Goal: Navigation & Orientation: Find specific page/section

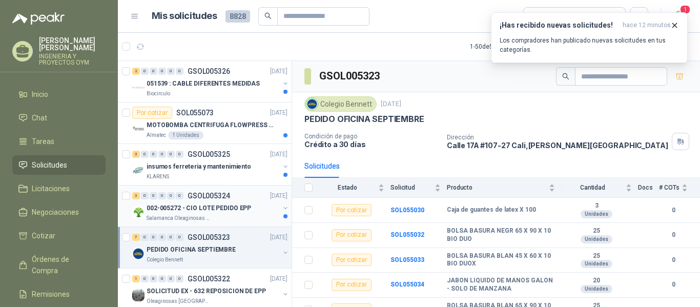
click at [178, 211] on p "002-005272 - CIO LOTE PEDIDO EPP" at bounding box center [199, 209] width 105 height 10
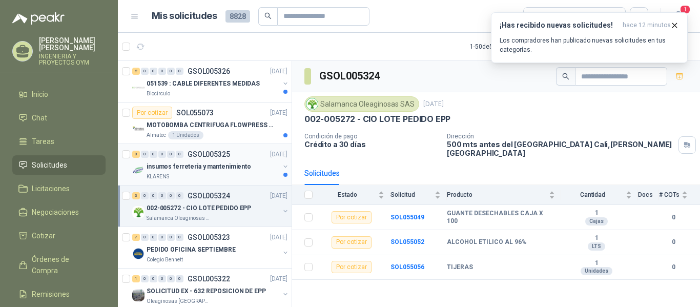
click at [210, 176] on div "KLARENS" at bounding box center [213, 177] width 133 height 8
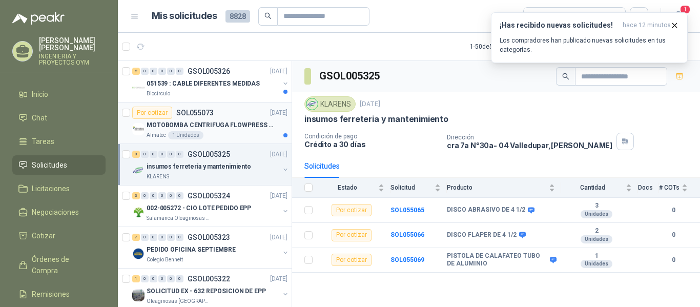
click at [211, 141] on article "Por cotizar SOL055073 [DATE] MOTOBOMBA CENTRIFUGA FLOWPRESS 1.5HP-220 Almatec …" at bounding box center [205, 124] width 174 height 42
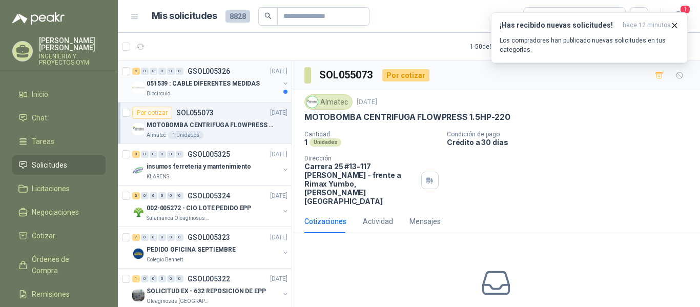
click at [208, 96] on div "Biocirculo" at bounding box center [213, 94] width 133 height 8
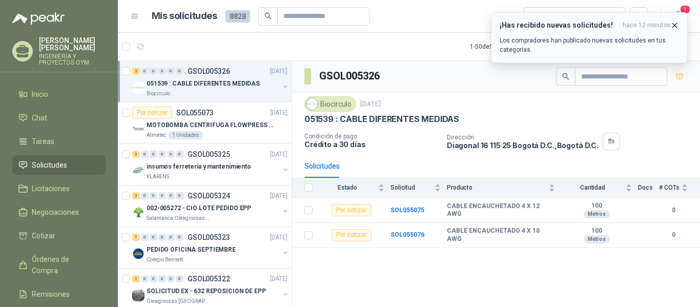
click at [675, 27] on icon "button" at bounding box center [675, 25] width 9 height 9
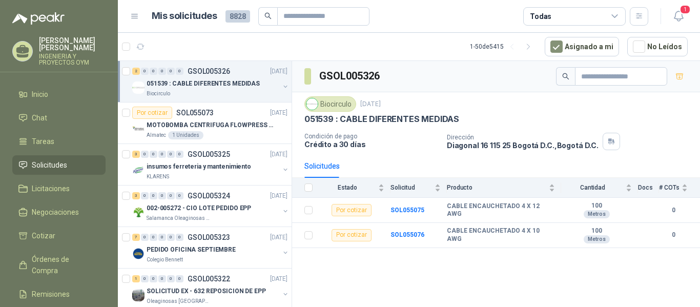
click at [66, 169] on li "Solicitudes" at bounding box center [58, 164] width 81 height 11
